Goal: Navigation & Orientation: Find specific page/section

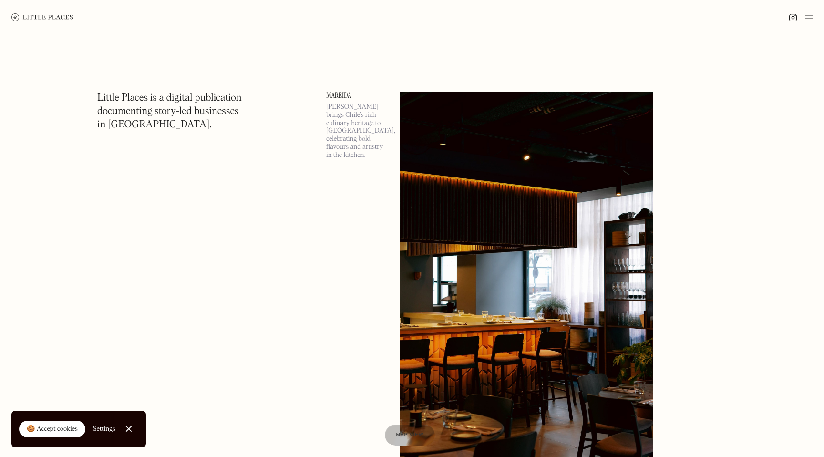
click at [130, 426] on div at bounding box center [128, 429] width 6 height 6
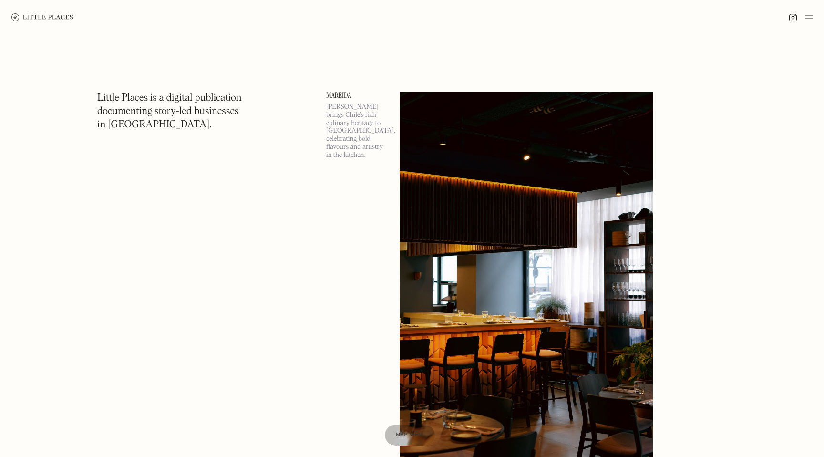
click at [808, 16] on img at bounding box center [809, 16] width 8 height 11
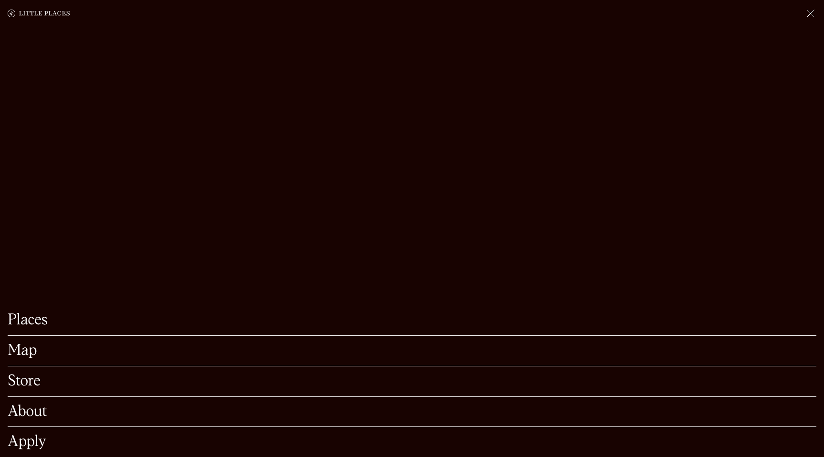
click at [28, 352] on link "Map" at bounding box center [412, 350] width 809 height 15
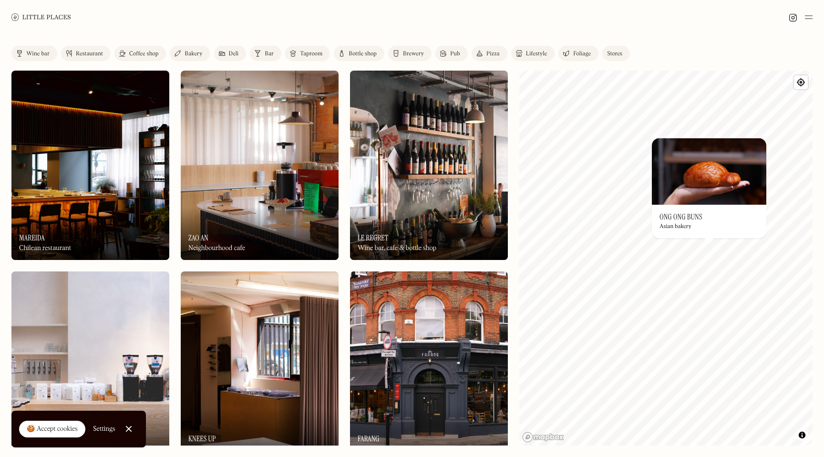
click at [688, 217] on h3 "Ong Ong Buns" at bounding box center [681, 216] width 43 height 9
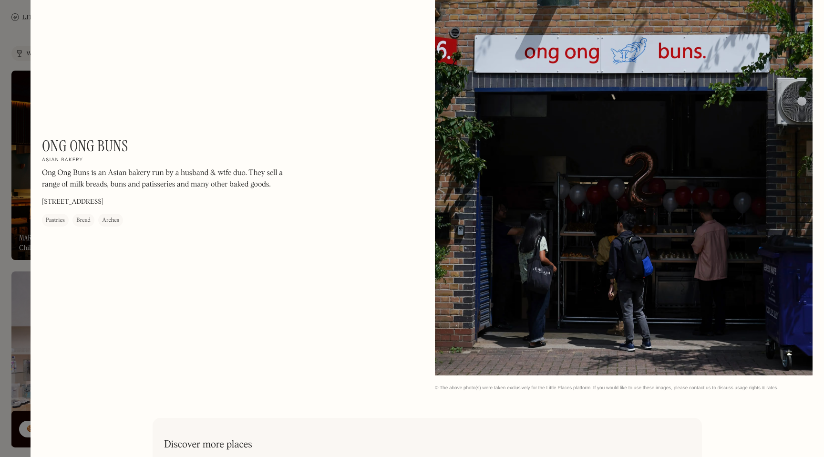
scroll to position [1038, 0]
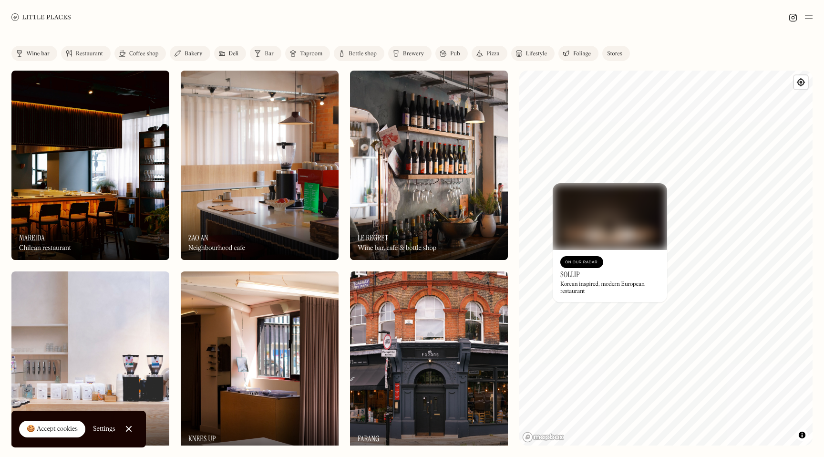
click at [615, 201] on img at bounding box center [610, 216] width 114 height 67
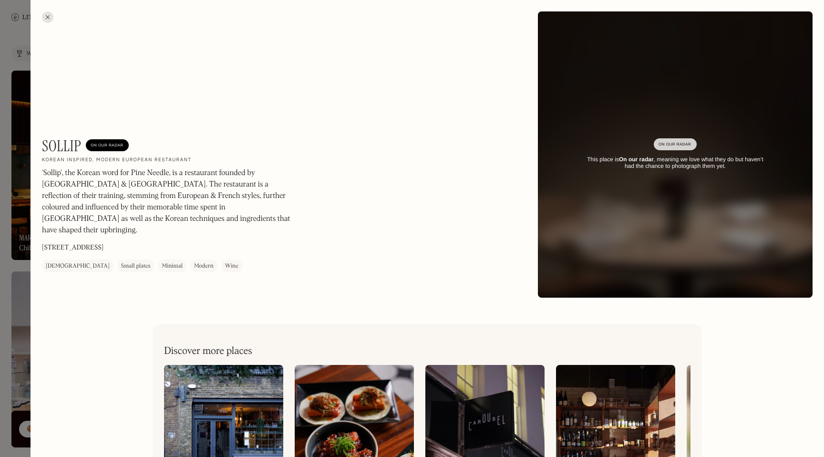
click at [54, 13] on div "Sollip On Our Radar Korean inspired, modern European restaurant 'Sollip', the K…" at bounding box center [428, 154] width 794 height 309
click at [47, 14] on div at bounding box center [47, 16] width 11 height 11
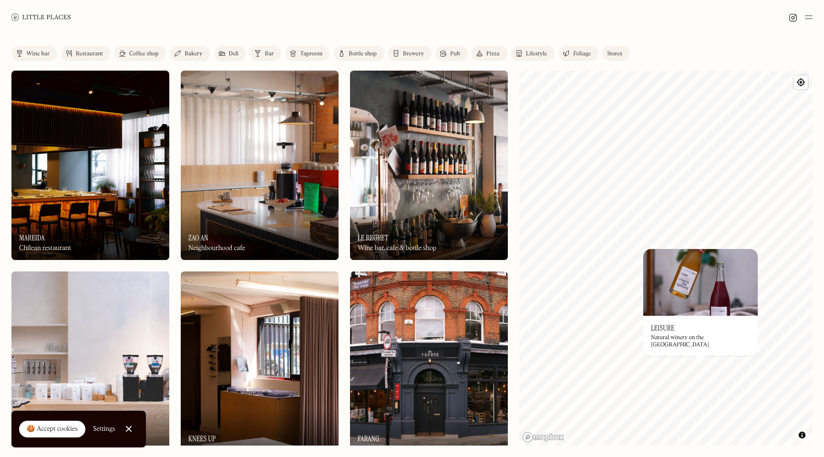
click at [696, 339] on div "On Our Radar Leisure Natural winery on the [GEOGRAPHIC_DATA]" at bounding box center [701, 336] width 114 height 40
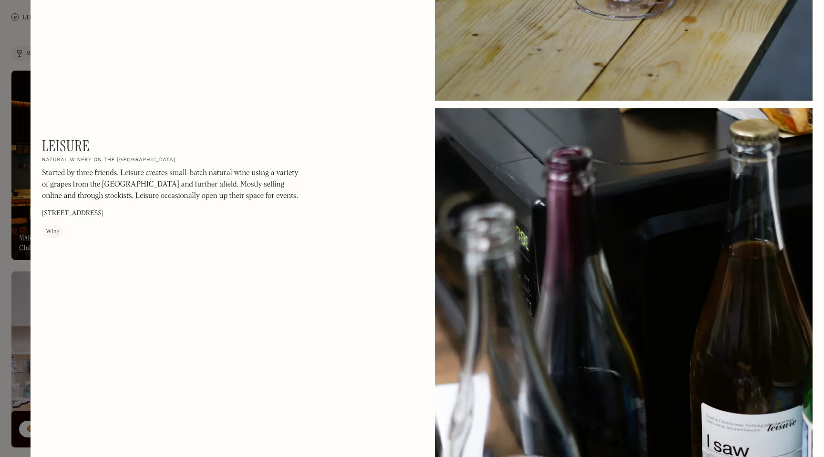
scroll to position [601, 0]
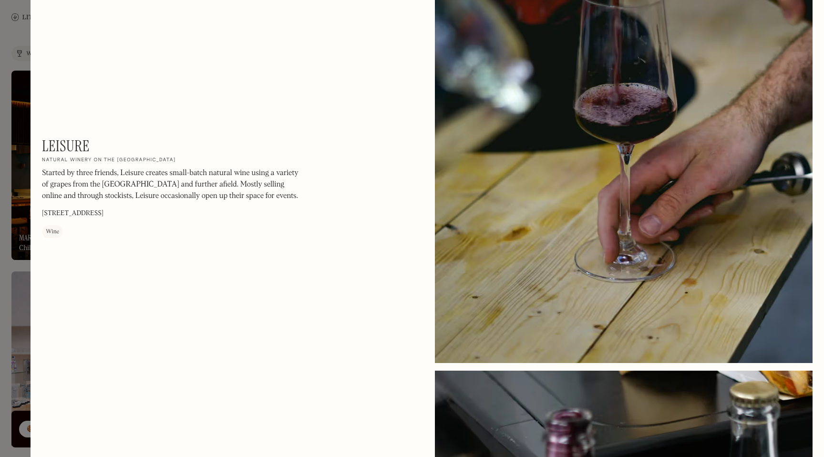
drag, startPoint x: 131, startPoint y: 212, endPoint x: 45, endPoint y: 205, distance: 86.7
click at [45, 205] on div "Leisure On Our Radar Natural winery on the [GEOGRAPHIC_DATA] Started by three f…" at bounding box center [171, 187] width 258 height 101
copy div "Started by three friends, Leisure creates small-batch natural wine using a vari…"
click at [20, 40] on div at bounding box center [412, 228] width 824 height 457
